Goal: Task Accomplishment & Management: Use online tool/utility

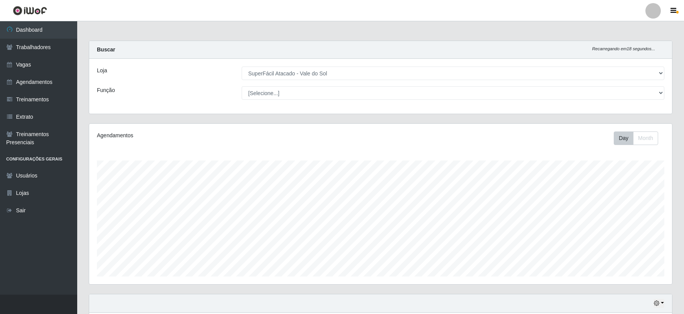
select select "502"
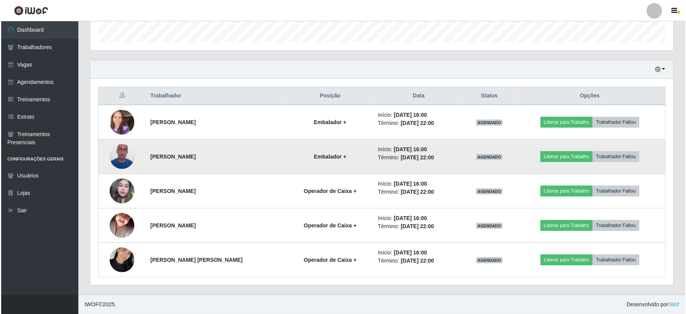
scroll to position [160, 583]
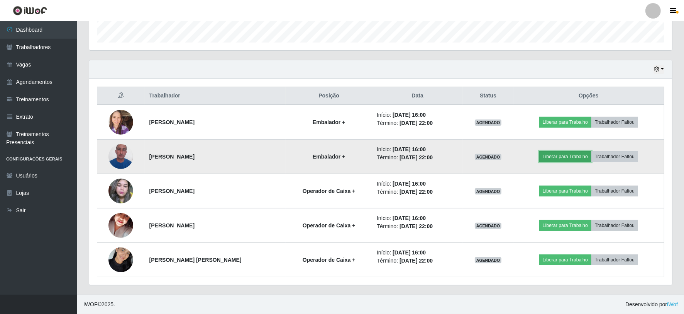
click at [574, 156] on button "Liberar para Trabalho" at bounding box center [566, 156] width 52 height 11
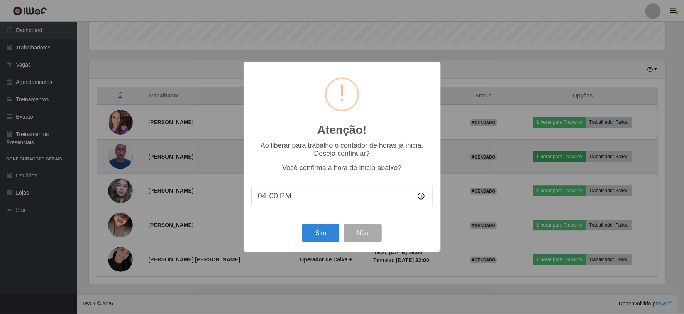
scroll to position [160, 578]
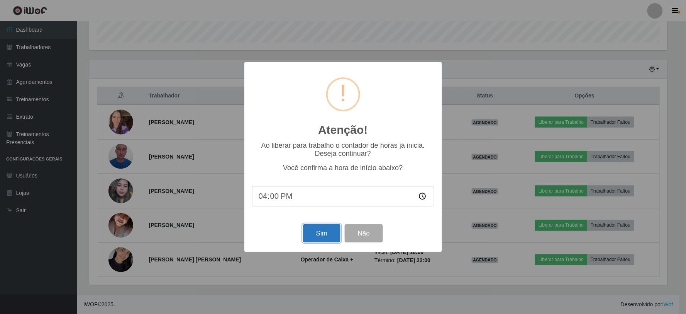
click at [320, 234] on button "Sim" at bounding box center [321, 233] width 37 height 18
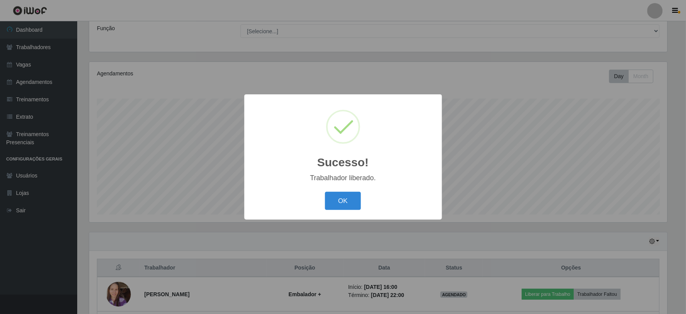
click at [333, 190] on div "OK Cancel" at bounding box center [343, 201] width 182 height 22
click at [335, 191] on div "OK Cancel" at bounding box center [343, 201] width 182 height 22
click at [345, 202] on button "OK" at bounding box center [343, 201] width 36 height 18
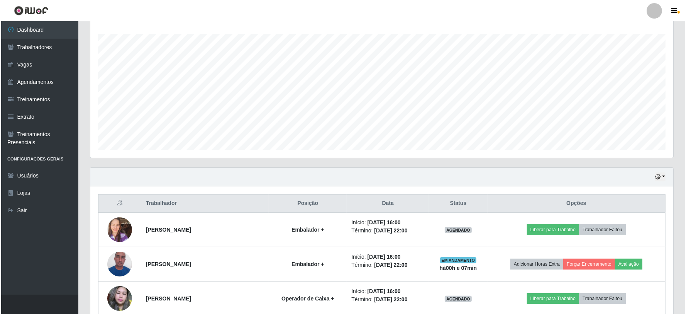
scroll to position [190, 0]
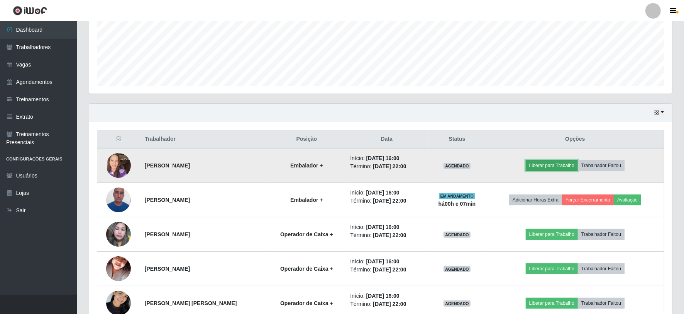
click at [547, 164] on button "Liberar para Trabalho" at bounding box center [552, 165] width 52 height 11
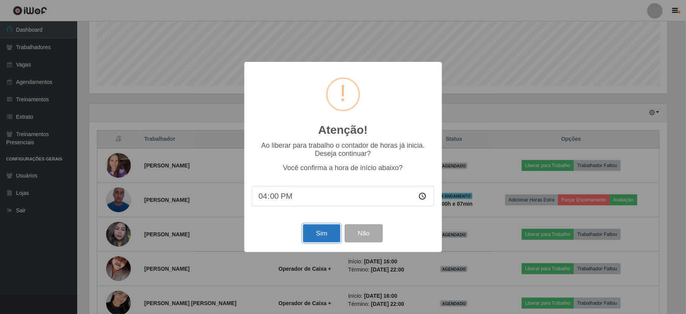
click at [326, 234] on button "Sim" at bounding box center [321, 233] width 37 height 18
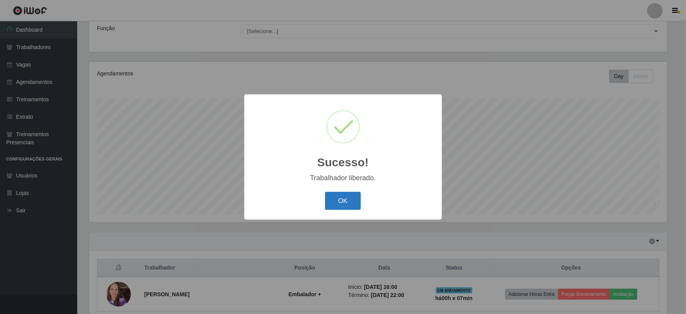
click at [337, 205] on button "OK" at bounding box center [343, 201] width 36 height 18
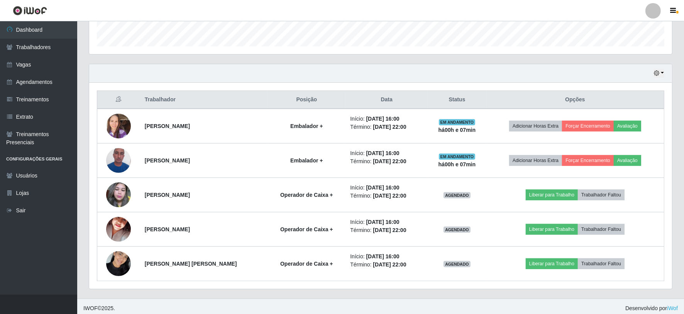
scroll to position [234, 0]
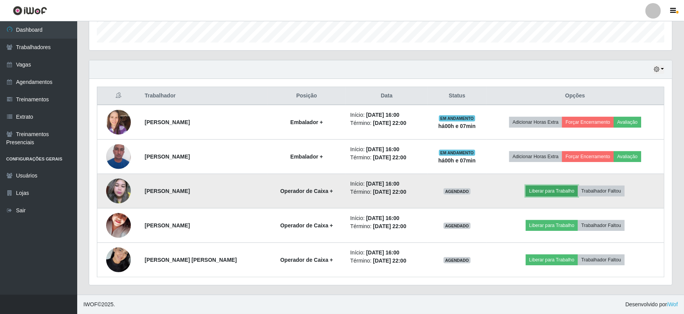
click at [548, 190] on button "Liberar para Trabalho" at bounding box center [552, 190] width 52 height 11
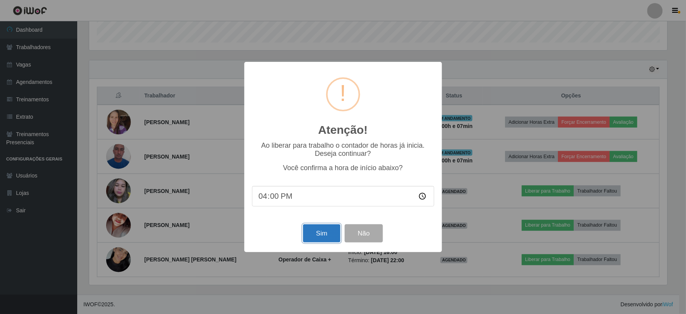
click at [321, 237] on button "Sim" at bounding box center [321, 233] width 37 height 18
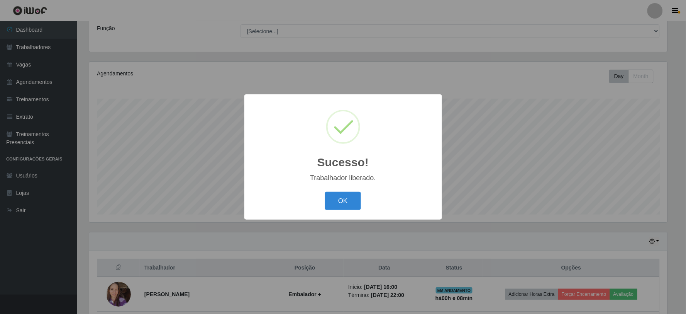
drag, startPoint x: 326, startPoint y: 192, endPoint x: 335, endPoint y: 199, distance: 11.5
click at [326, 192] on button "OK" at bounding box center [343, 201] width 36 height 18
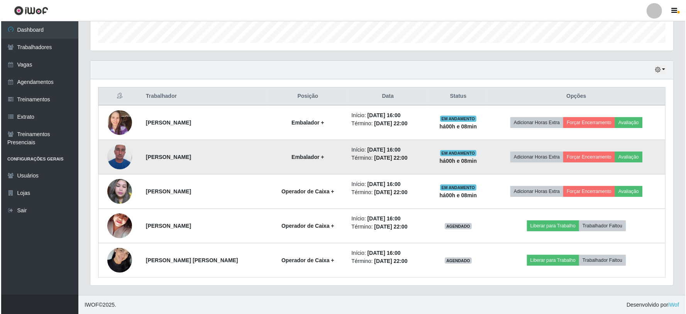
scroll to position [234, 0]
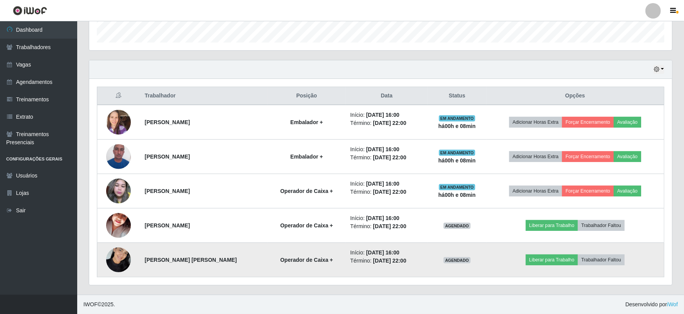
click at [552, 265] on td "Liberar para Trabalho Trabalhador Faltou" at bounding box center [576, 260] width 178 height 34
click at [555, 259] on button "Liberar para Trabalho" at bounding box center [552, 259] width 52 height 11
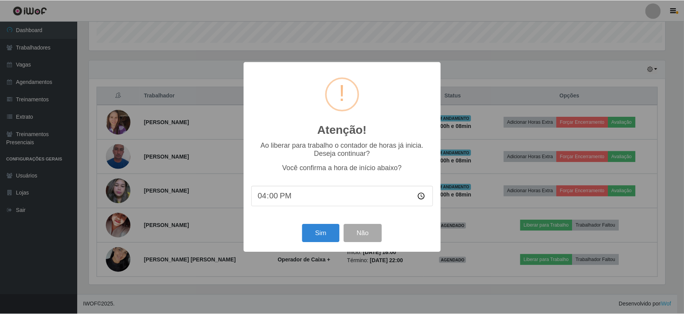
scroll to position [160, 578]
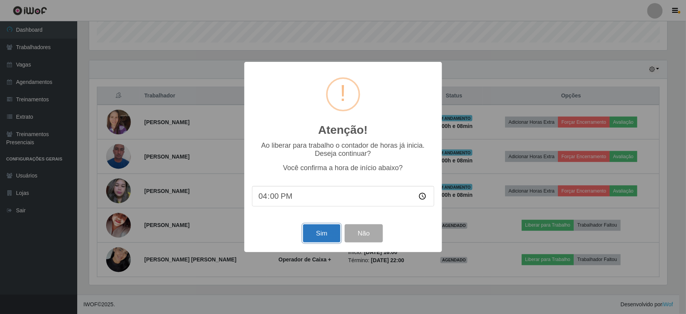
click at [329, 238] on button "Sim" at bounding box center [321, 233] width 37 height 18
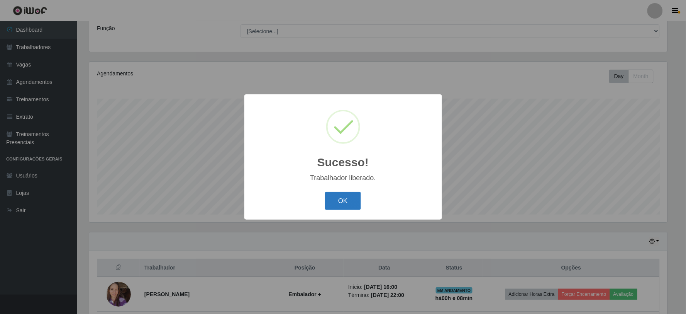
click at [350, 197] on button "OK" at bounding box center [343, 201] width 36 height 18
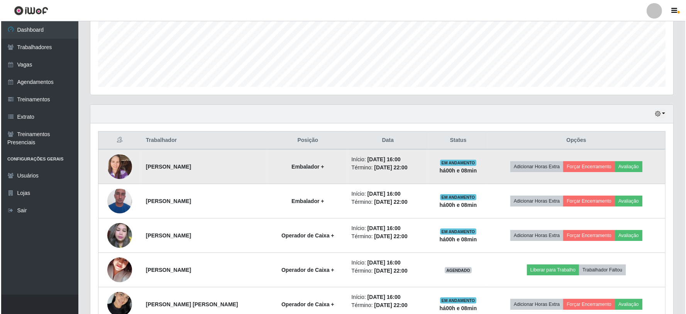
scroll to position [234, 0]
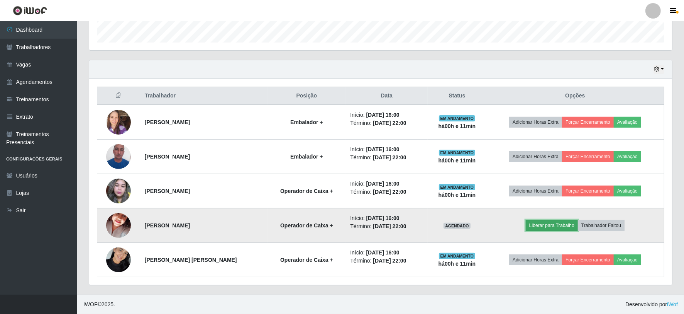
click at [565, 226] on button "Liberar para Trabalho" at bounding box center [552, 225] width 52 height 11
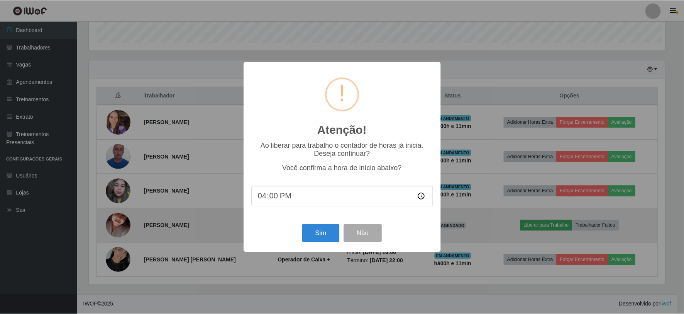
scroll to position [160, 578]
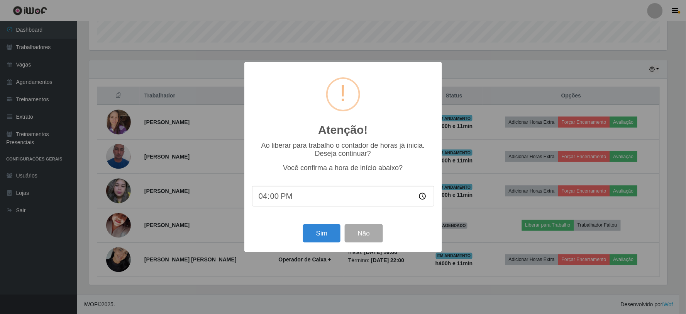
click at [275, 198] on input "16:00" at bounding box center [343, 196] width 182 height 20
type input "16:09"
click at [332, 229] on button "Sim" at bounding box center [321, 233] width 37 height 18
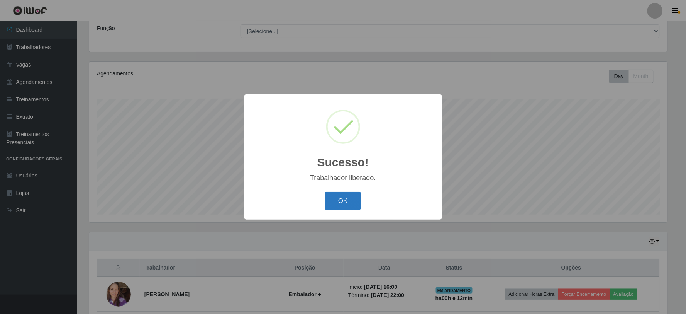
click at [348, 199] on button "OK" at bounding box center [343, 201] width 36 height 18
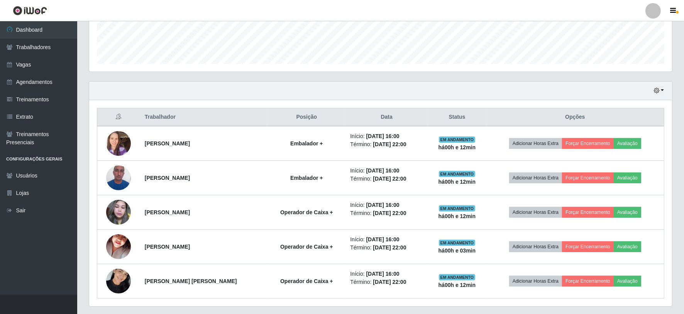
scroll to position [234, 0]
